Goal: Information Seeking & Learning: Learn about a topic

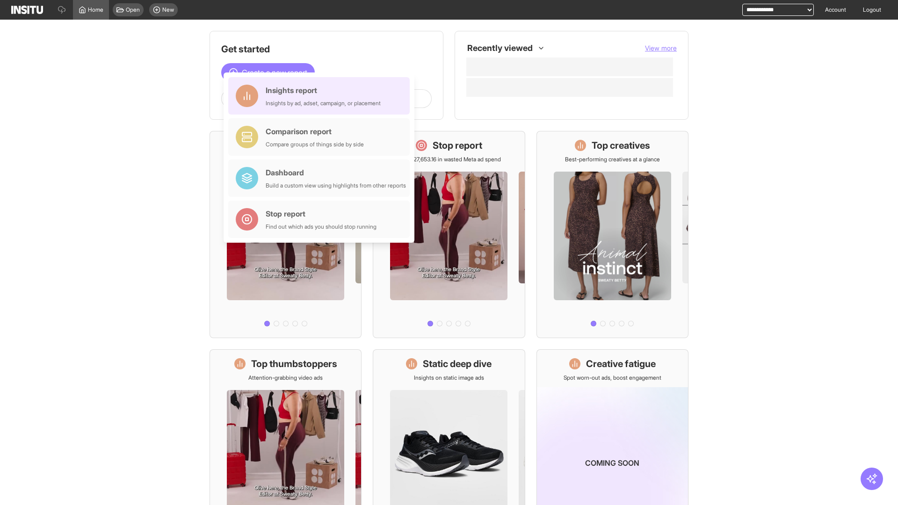
click at [321, 96] on div "Insights report Insights by ad, adset, campaign, or placement" at bounding box center [323, 96] width 115 height 22
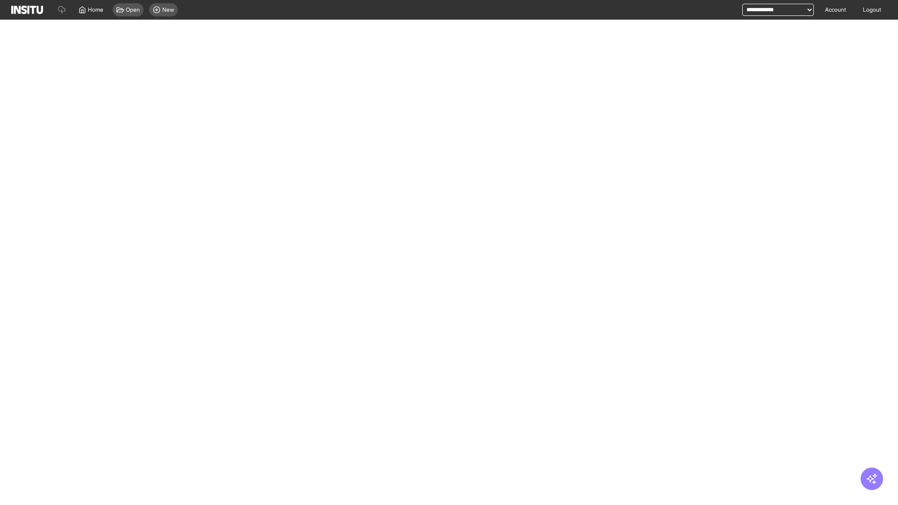
select select "**"
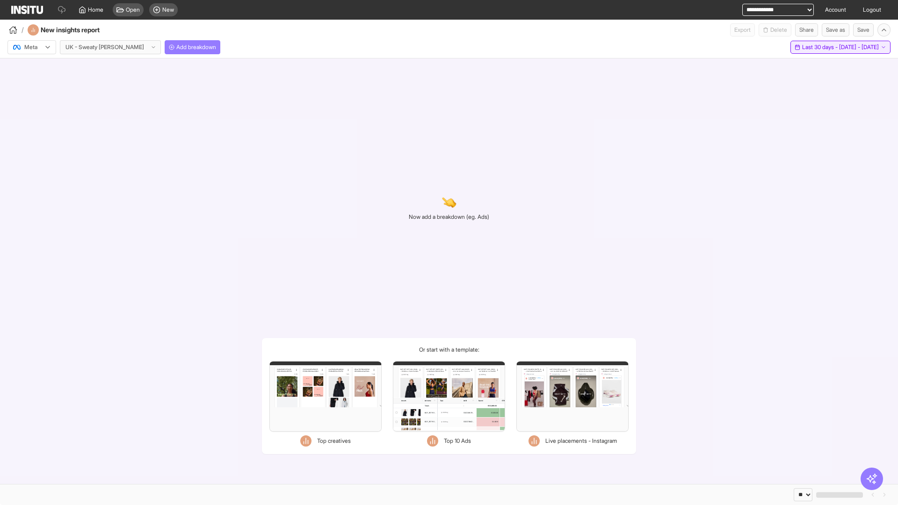
click at [821, 47] on span "Last 30 days - [DATE] - [DATE]" at bounding box center [840, 46] width 77 height 7
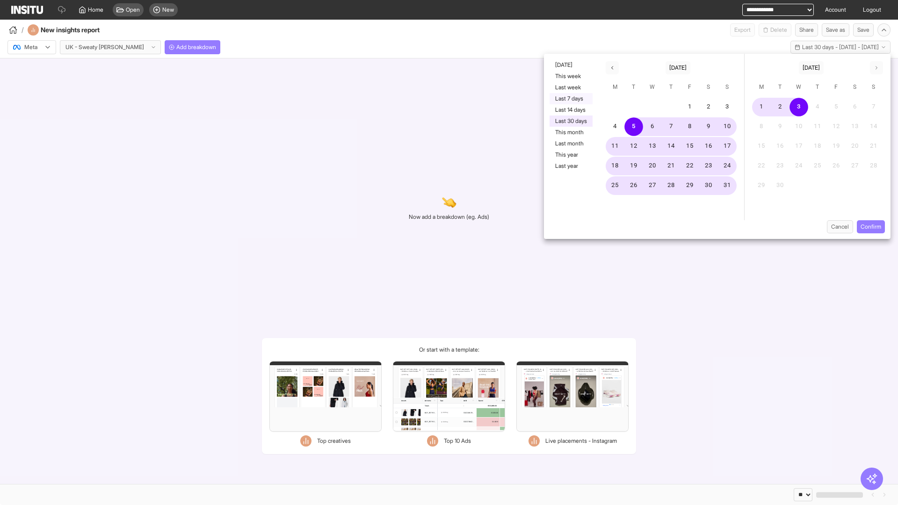
click at [570, 99] on button "Last 7 days" at bounding box center [570, 98] width 43 height 11
